Goal: Navigation & Orientation: Go to known website

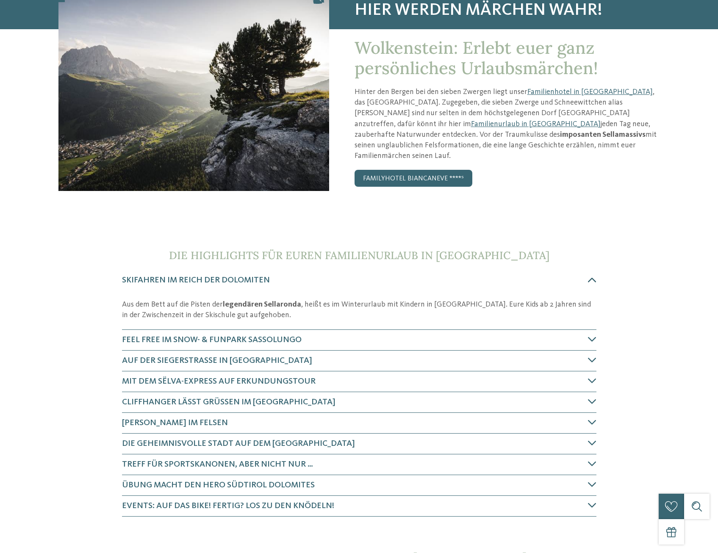
scroll to position [127, 0]
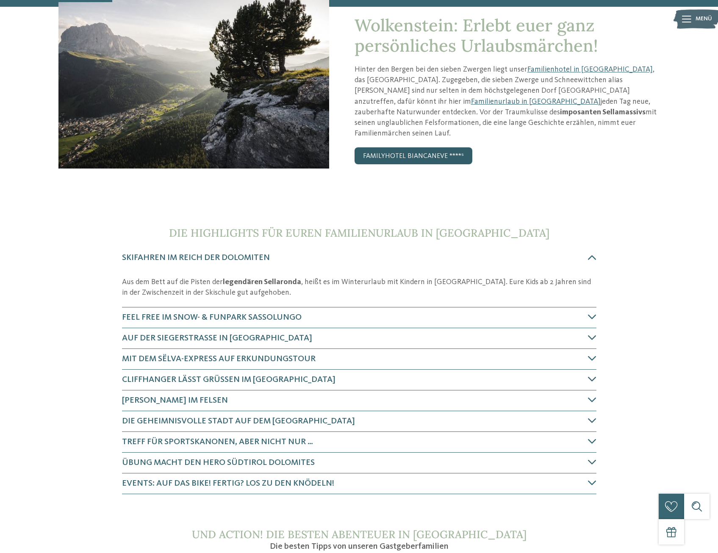
click at [412, 147] on link "Familyhotel Biancaneve ****ˢ" at bounding box center [413, 155] width 118 height 17
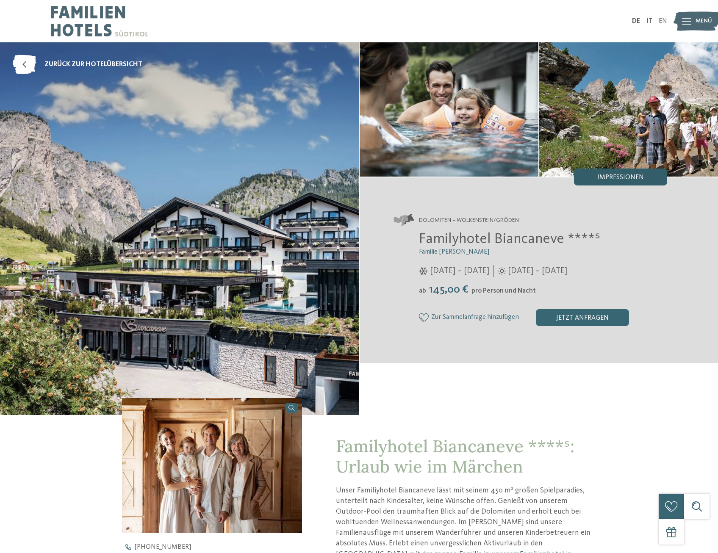
click at [617, 177] on span "Impressionen" at bounding box center [620, 177] width 47 height 7
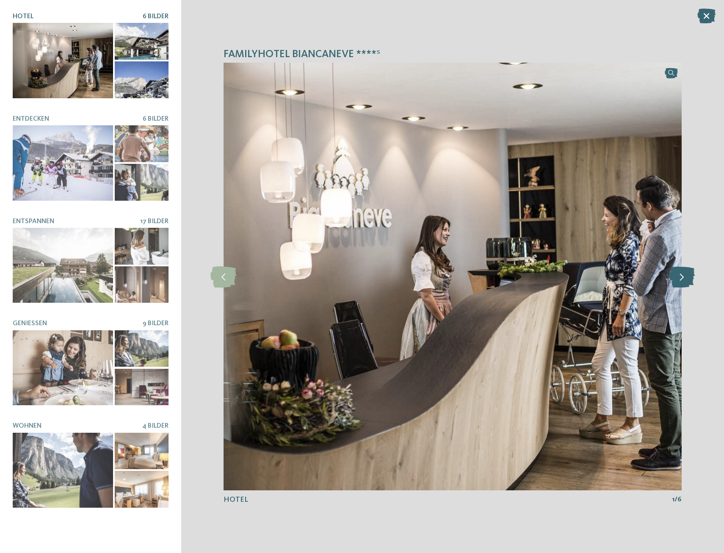
click at [677, 281] on icon at bounding box center [682, 276] width 26 height 21
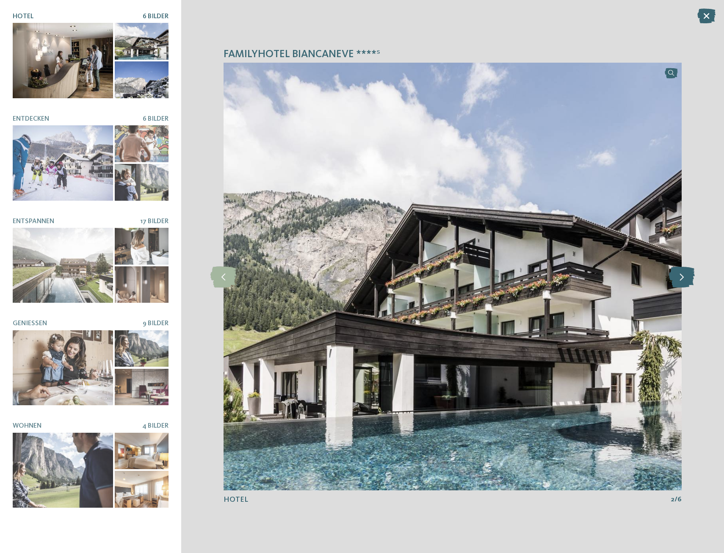
click at [677, 281] on icon at bounding box center [682, 276] width 26 height 21
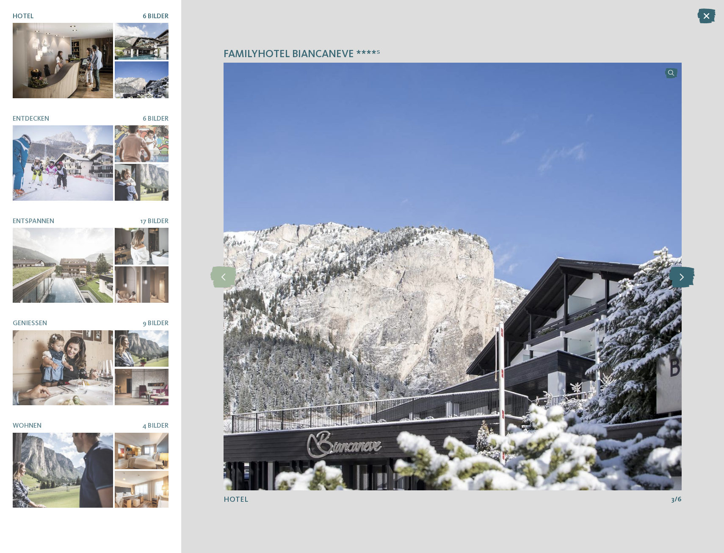
click at [677, 281] on icon at bounding box center [682, 276] width 26 height 21
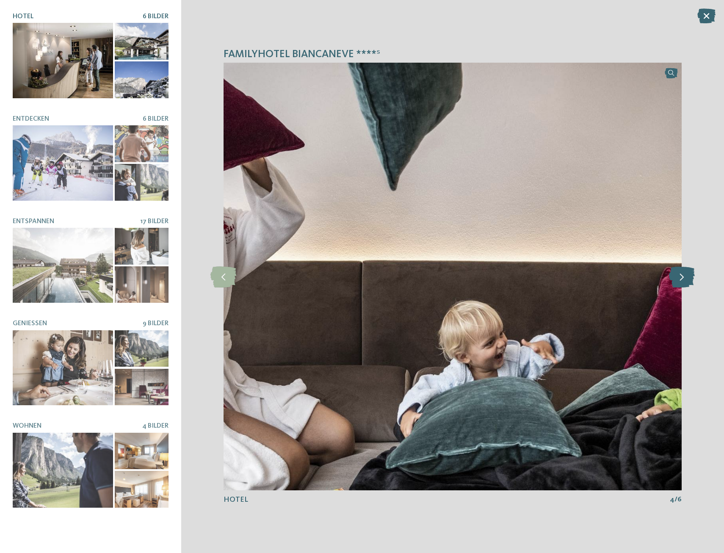
click at [677, 281] on icon at bounding box center [682, 276] width 26 height 21
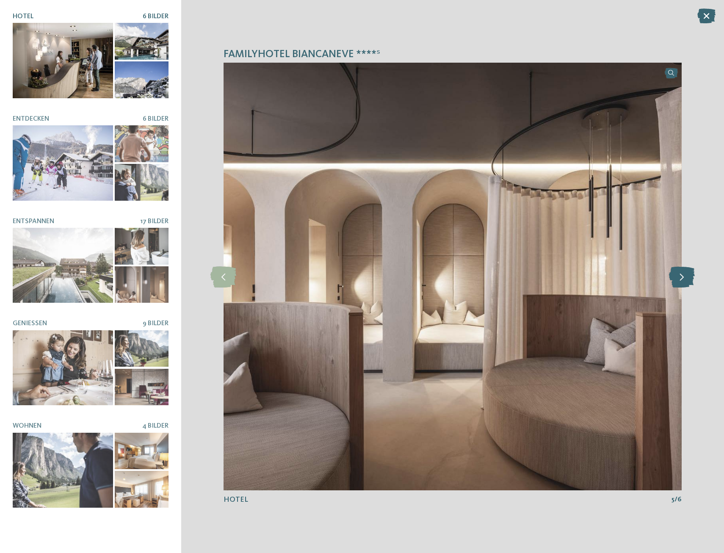
click at [677, 281] on icon at bounding box center [682, 276] width 26 height 21
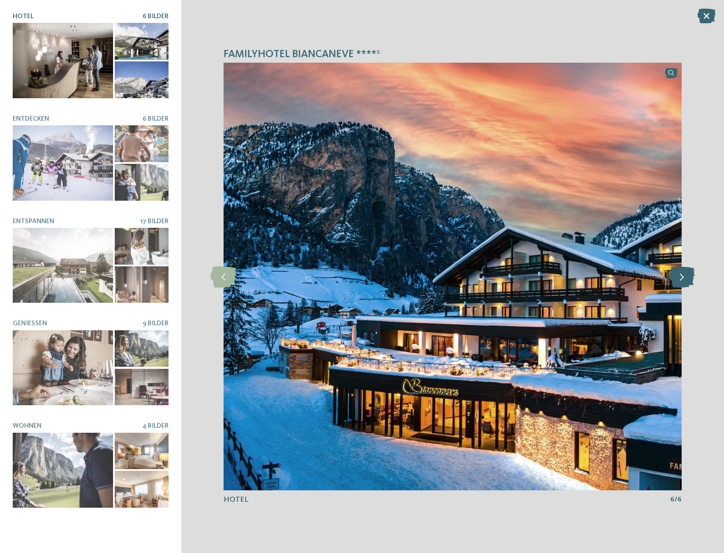
click at [683, 282] on icon at bounding box center [682, 276] width 26 height 21
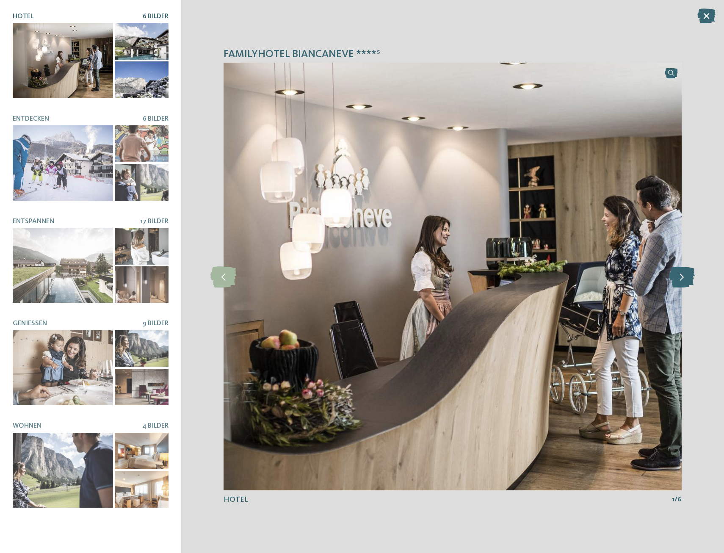
click at [683, 282] on icon at bounding box center [682, 276] width 26 height 21
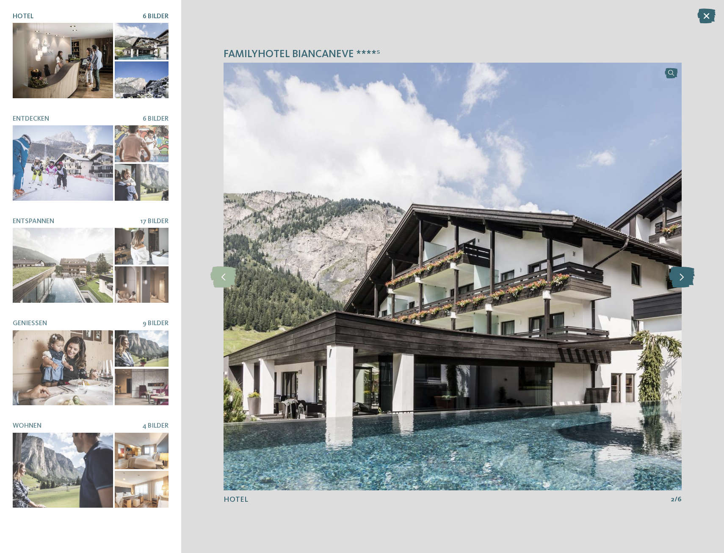
click at [683, 282] on icon at bounding box center [682, 276] width 26 height 21
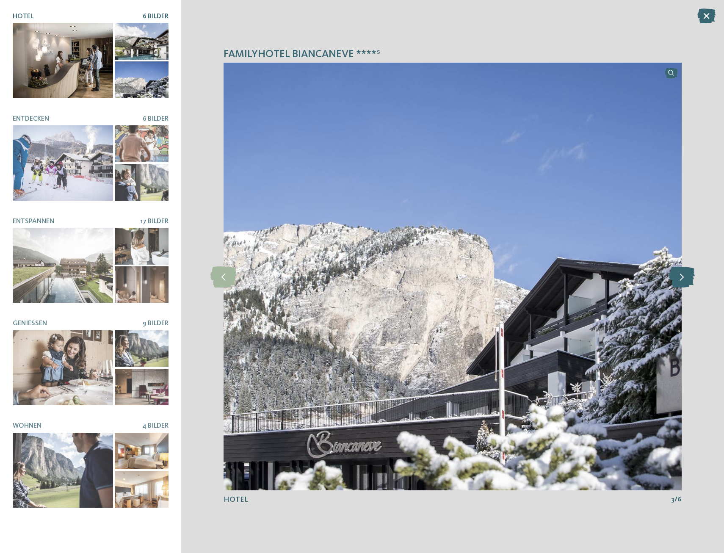
click at [683, 282] on icon at bounding box center [682, 276] width 26 height 21
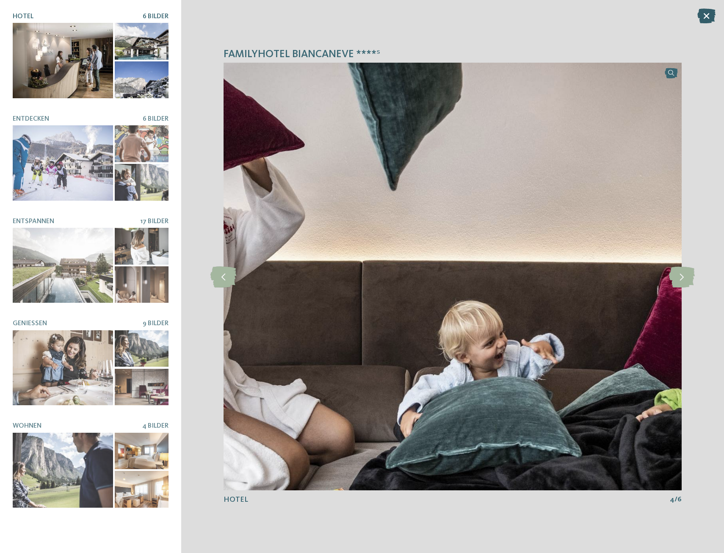
click at [706, 14] on icon at bounding box center [706, 15] width 18 height 15
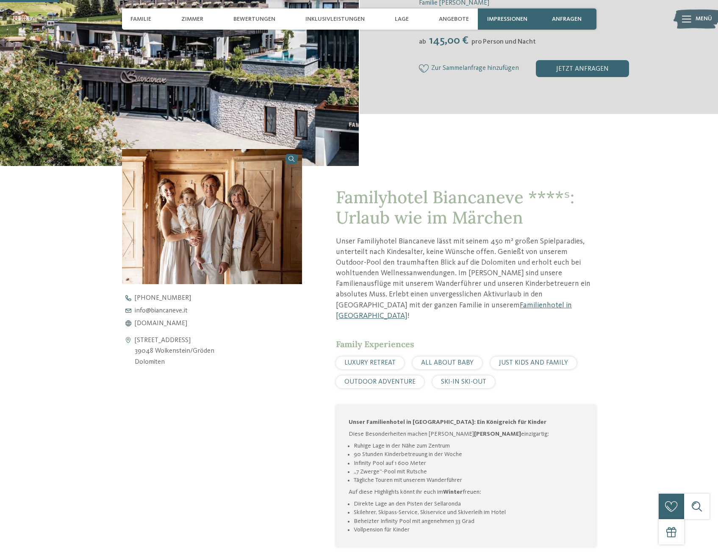
scroll to position [254, 0]
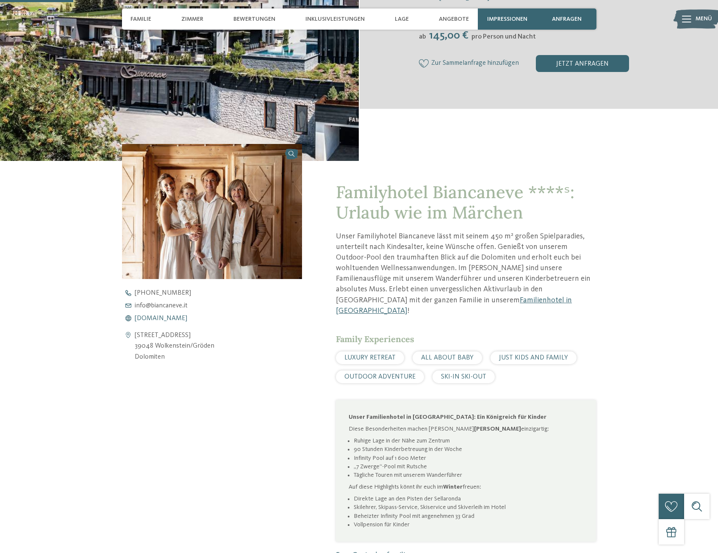
click at [170, 319] on span "[DOMAIN_NAME]" at bounding box center [161, 318] width 53 height 7
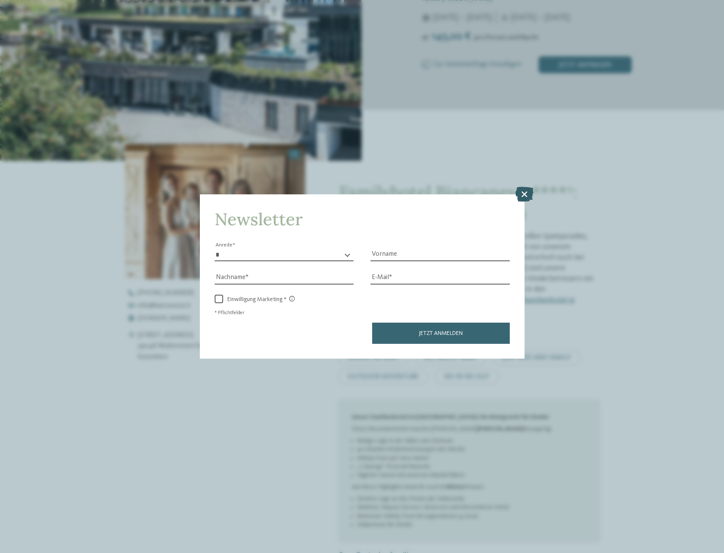
click at [527, 194] on icon at bounding box center [524, 193] width 18 height 15
